Goal: Browse casually

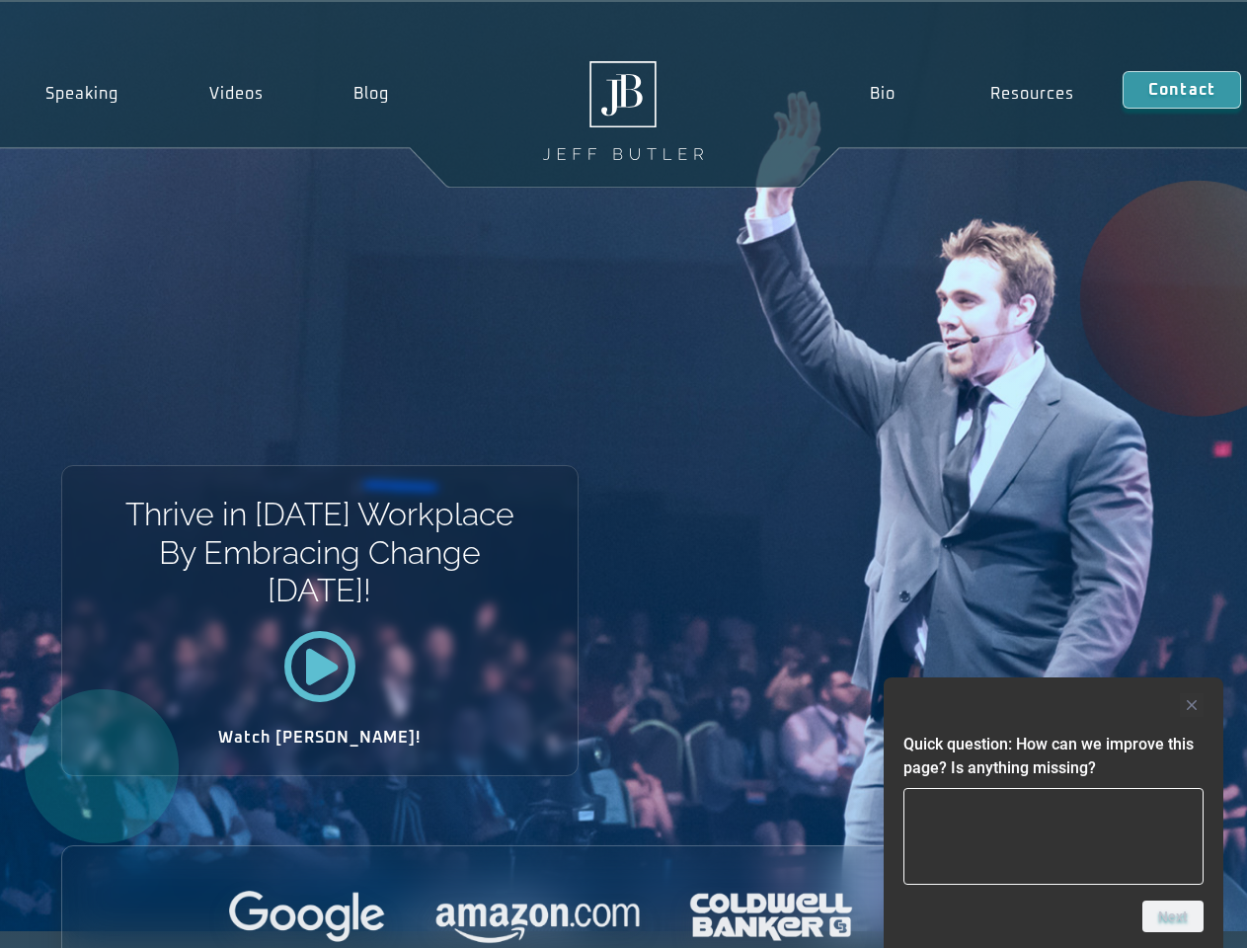
click at [623, 474] on div "Thrive in [DATE] Workplace By Embracing Change [DATE]! Watch [PERSON_NAME]!" at bounding box center [623, 466] width 1247 height 929
click at [1054, 705] on div at bounding box center [1054, 705] width 300 height 24
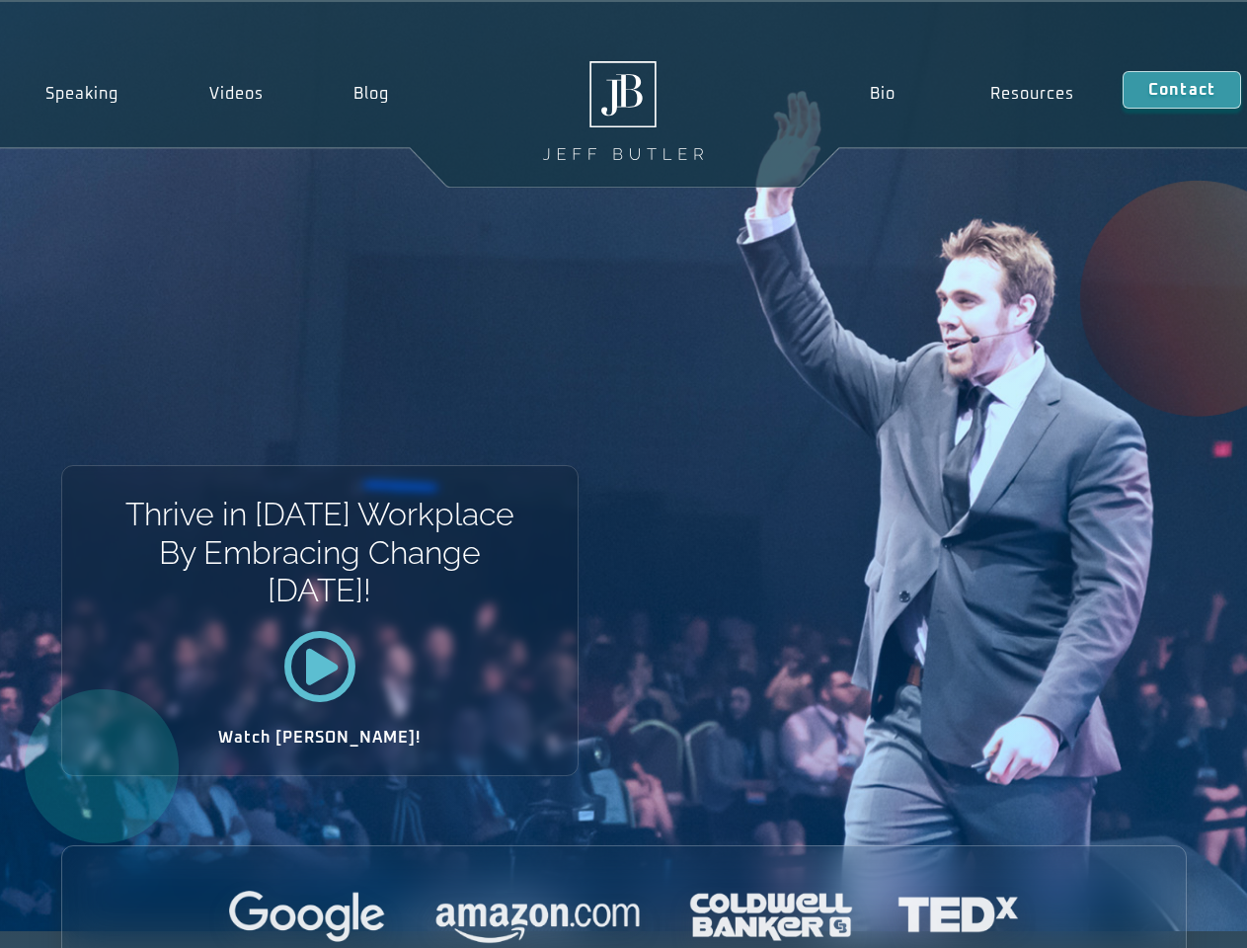
click at [1173, 916] on div at bounding box center [624, 918] width 1124 height 54
